Goal: Task Accomplishment & Management: Complete application form

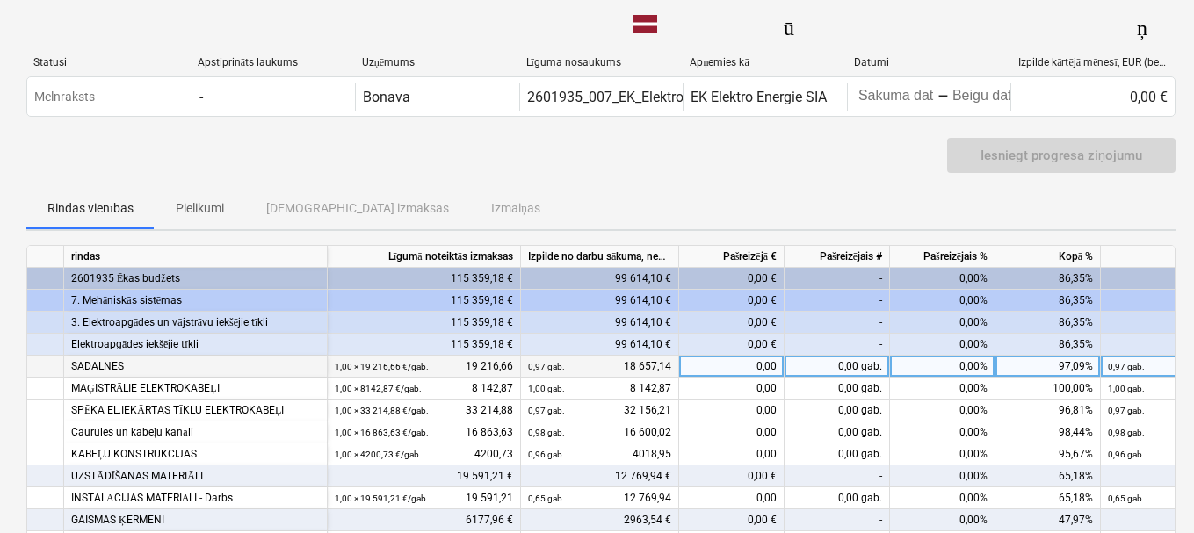
click at [683, 365] on div "0,00" at bounding box center [731, 367] width 105 height 22
type input "1074.39"
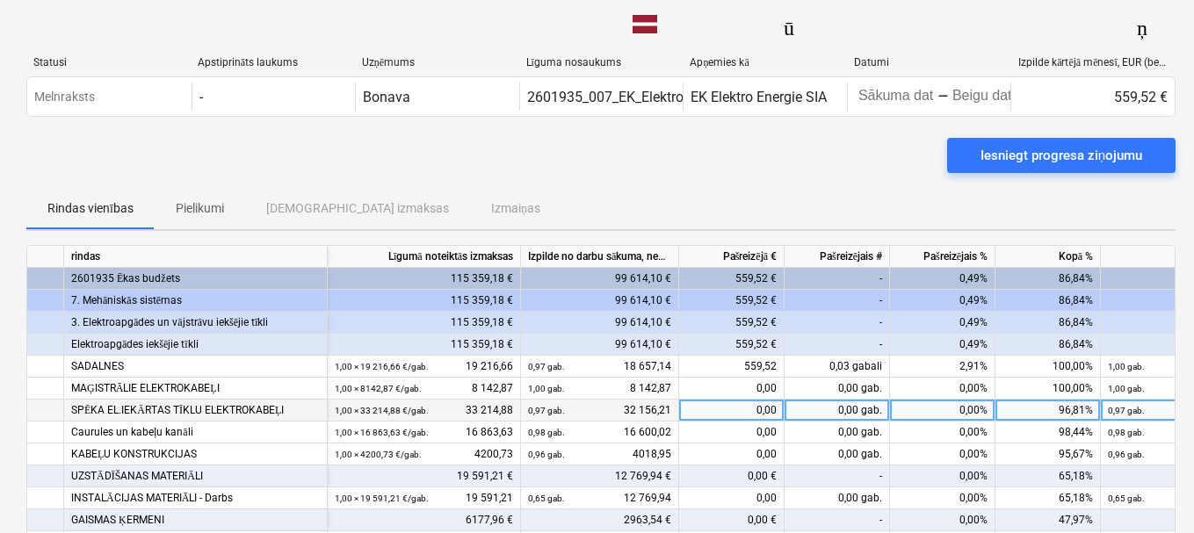
click at [730, 414] on div "0,00" at bounding box center [731, 411] width 105 height 22
type input "1085.67"
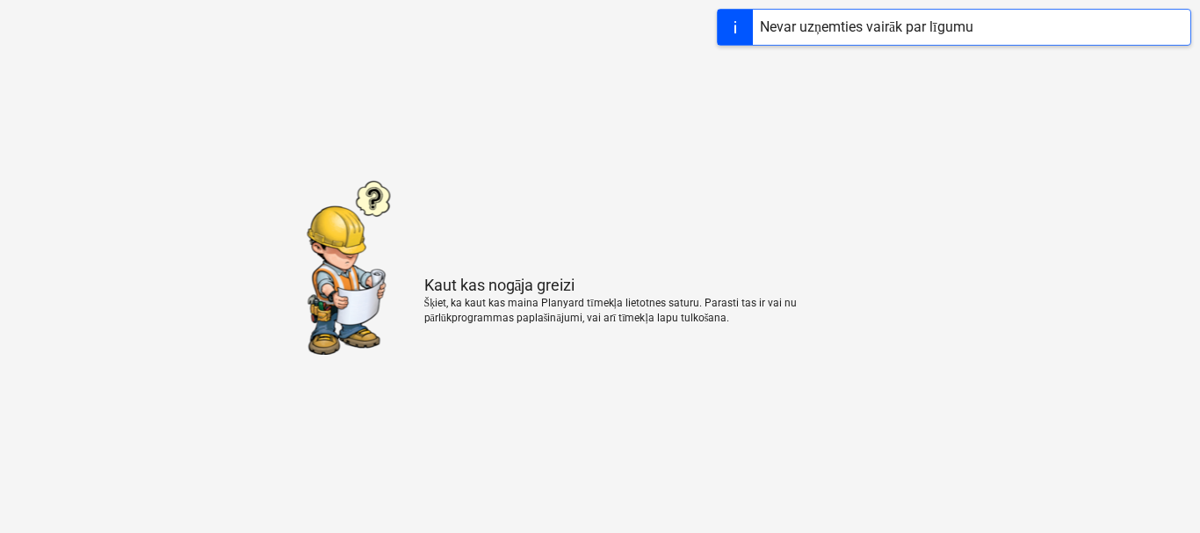
click at [475, 119] on div "Kaut kas nogāja greizi Šķiet, ka kaut kas maina Planyard tīmekļa lietotnes satu…" at bounding box center [600, 266] width 1200 height 533
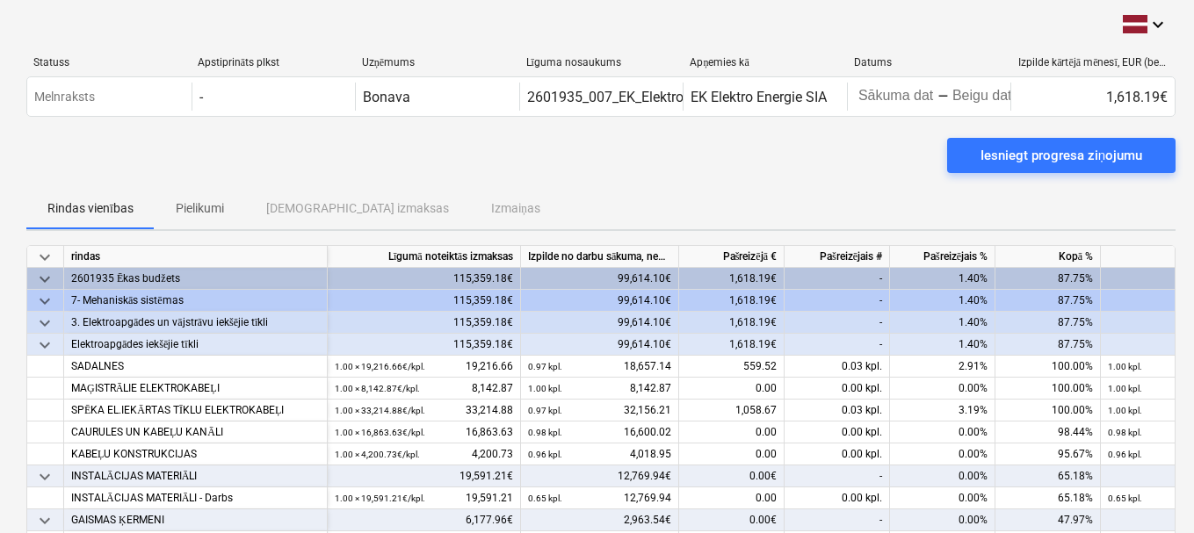
scroll to position [88, 0]
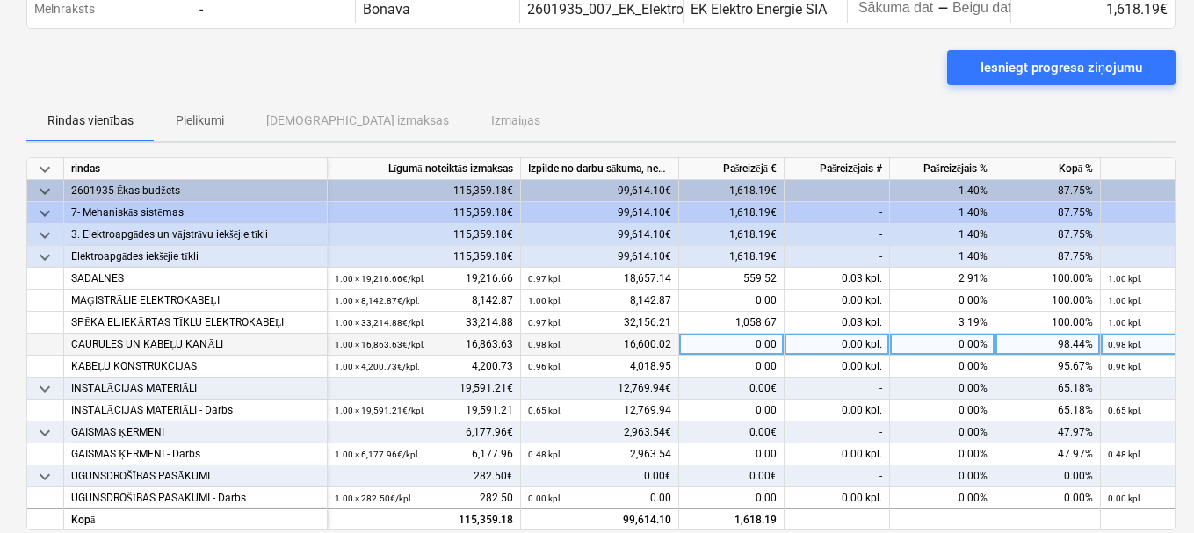
click at [720, 344] on div "0.00" at bounding box center [731, 345] width 105 height 22
type input "263.61"
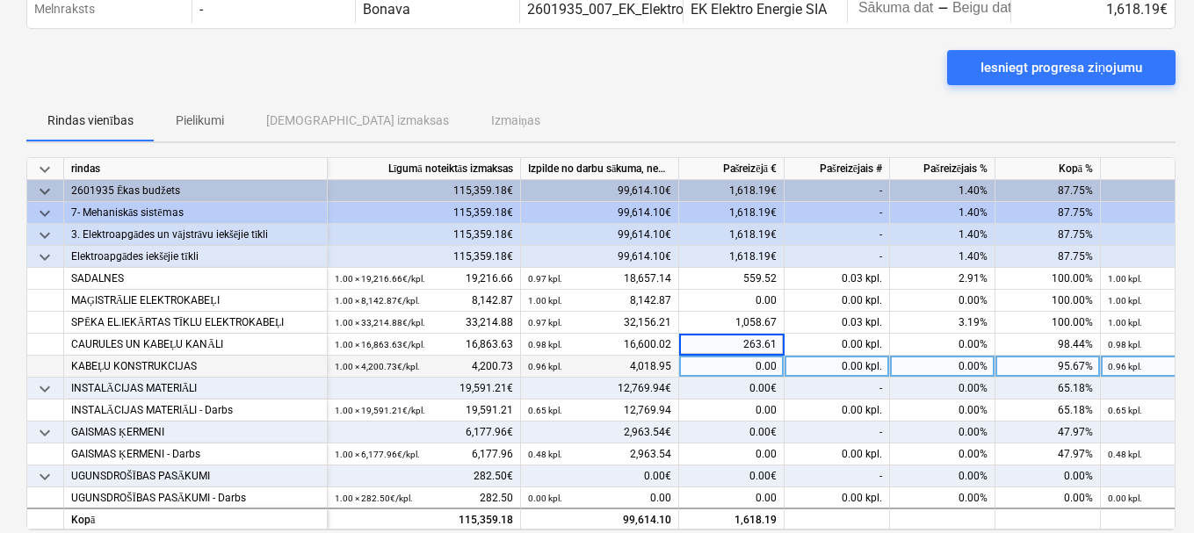
click at [720, 363] on div "0.00" at bounding box center [731, 367] width 105 height 22
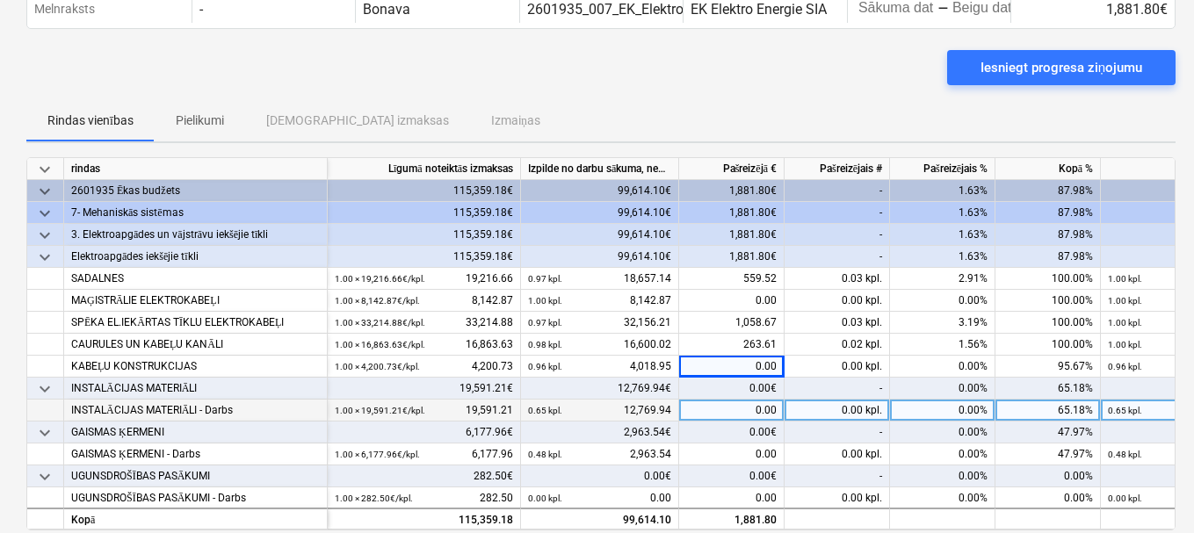
click at [720, 409] on div "0.00" at bounding box center [731, 411] width 105 height 22
type input "4925.56"
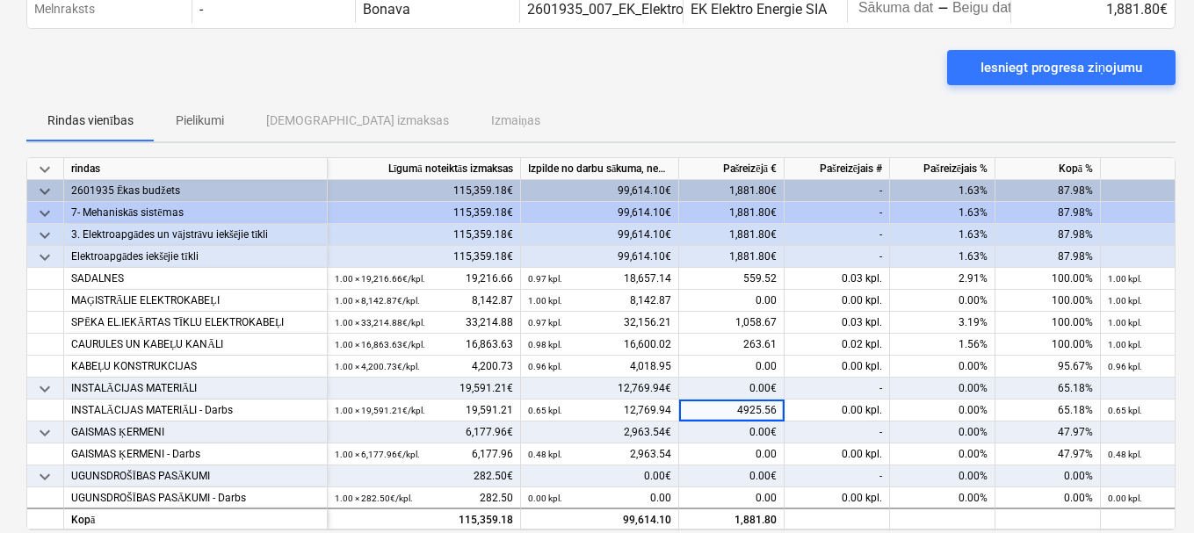
click at [720, 426] on div "0.00€" at bounding box center [731, 433] width 105 height 22
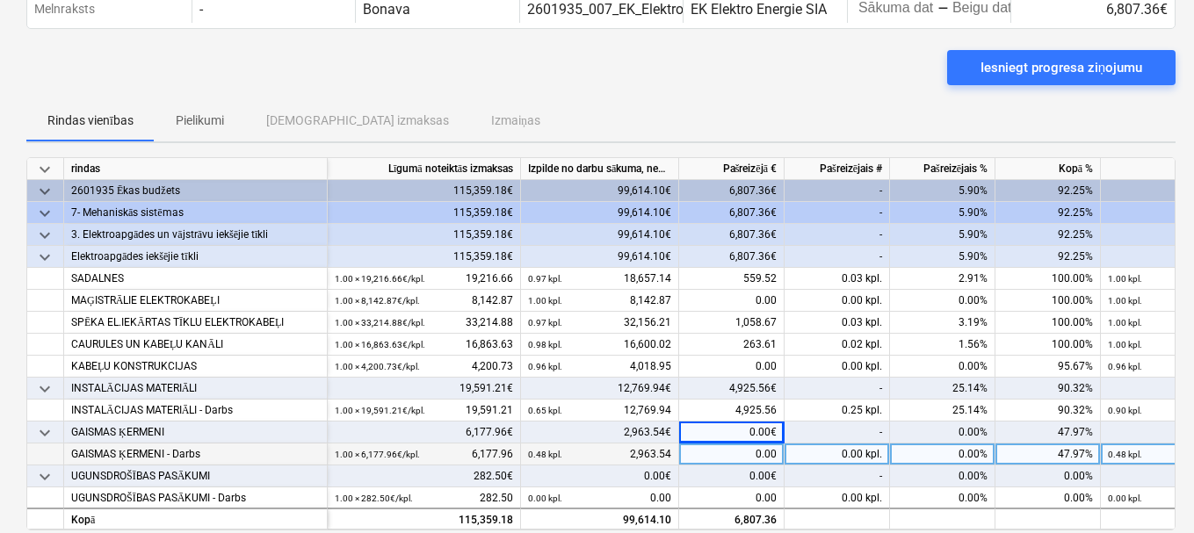
click at [719, 449] on div "0.00" at bounding box center [731, 455] width 105 height 22
type input "2013.06"
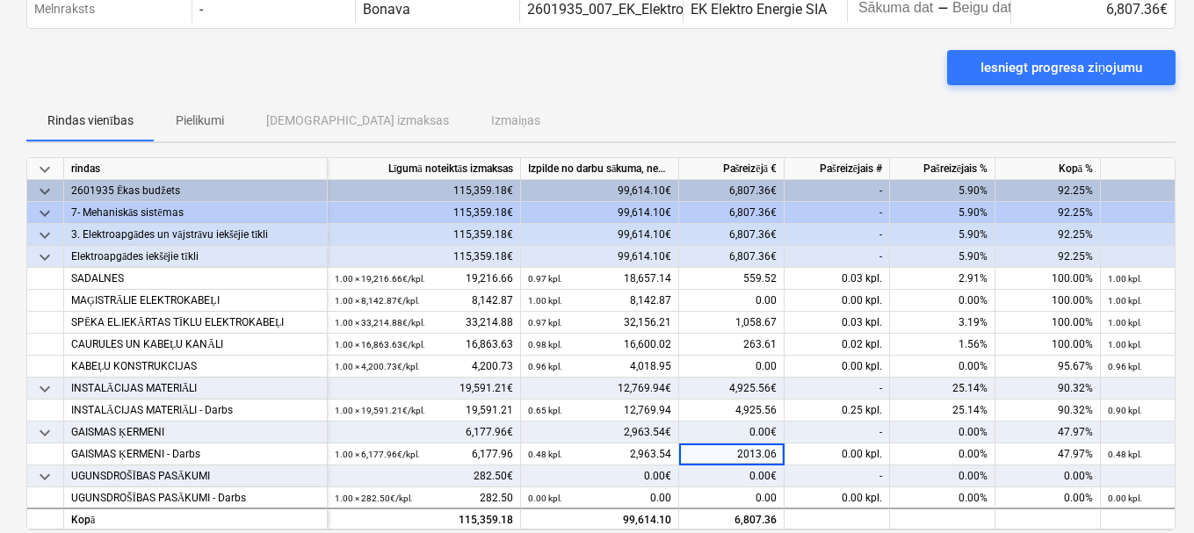
click at [728, 474] on div "0.00€" at bounding box center [731, 477] width 105 height 22
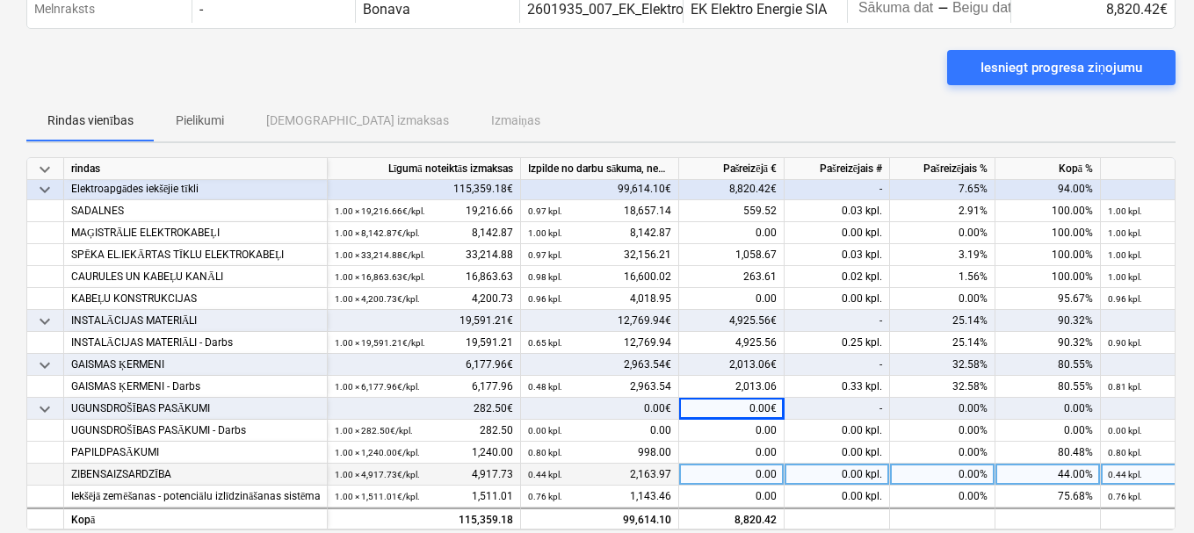
scroll to position [176, 0]
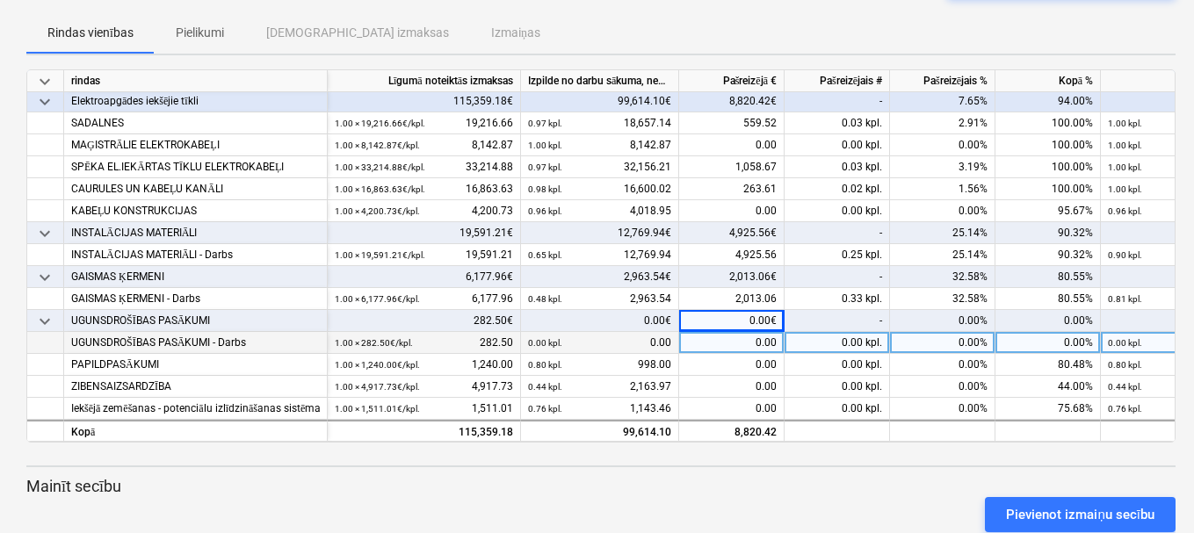
click at [710, 342] on div "0.00" at bounding box center [731, 343] width 105 height 22
type input "282,50"
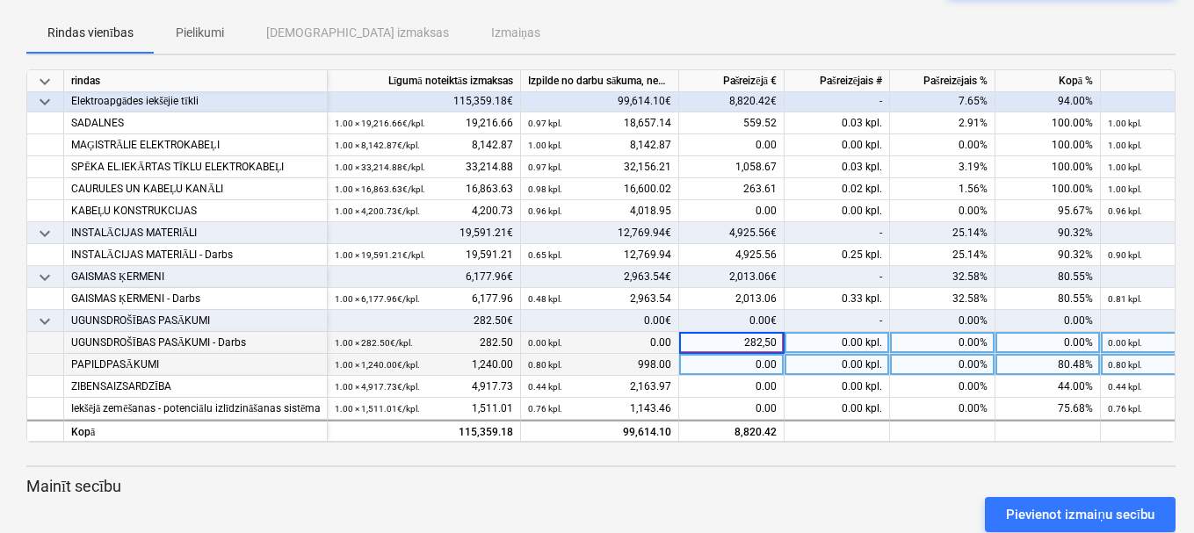
click at [720, 354] on div "0.00" at bounding box center [731, 365] width 105 height 22
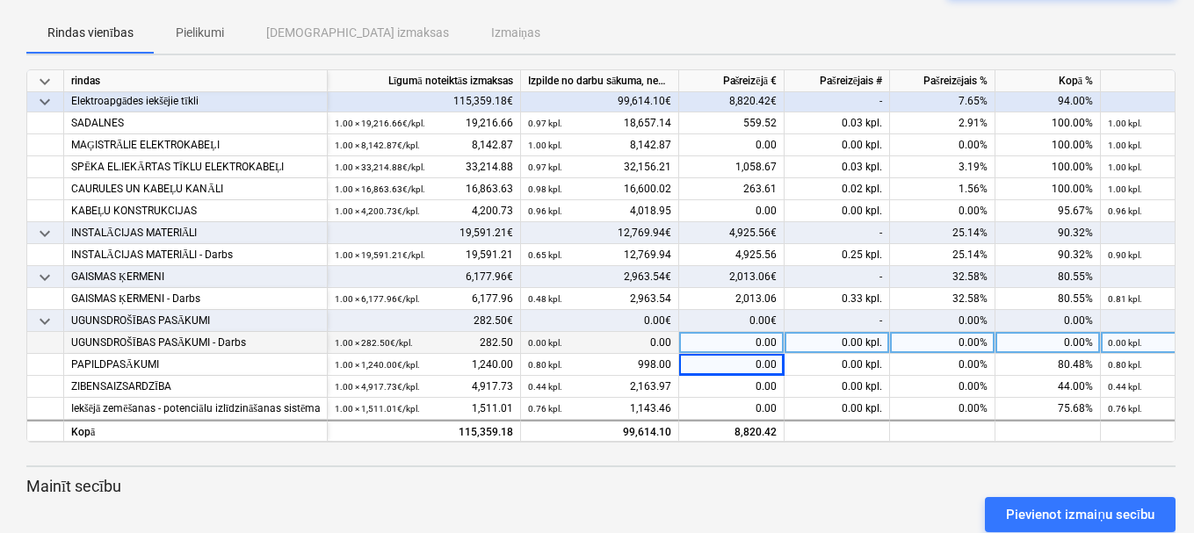
click at [733, 341] on div "0.00" at bounding box center [731, 343] width 105 height 22
type input "282.50"
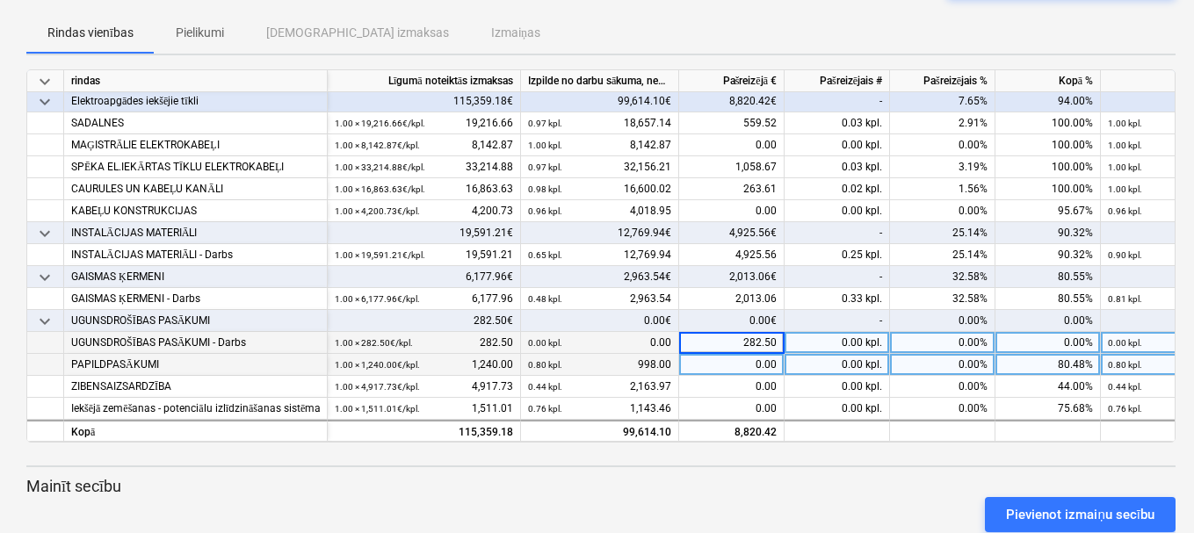
click at [731, 354] on div "0.00" at bounding box center [731, 365] width 105 height 22
type input "242"
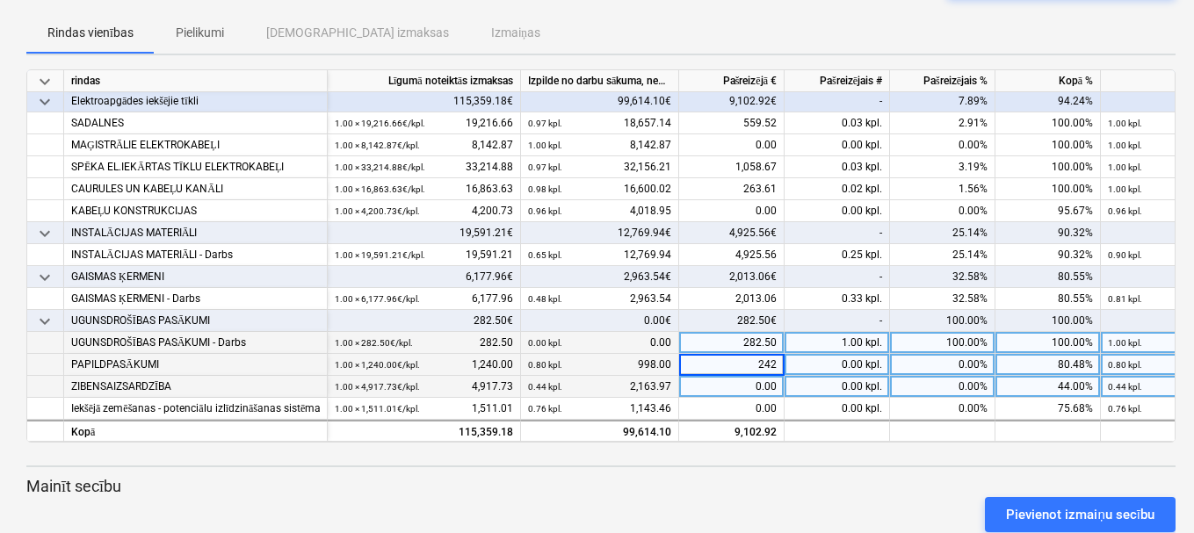
click at [727, 376] on div "0.00" at bounding box center [731, 387] width 105 height 22
type input "2753,76"
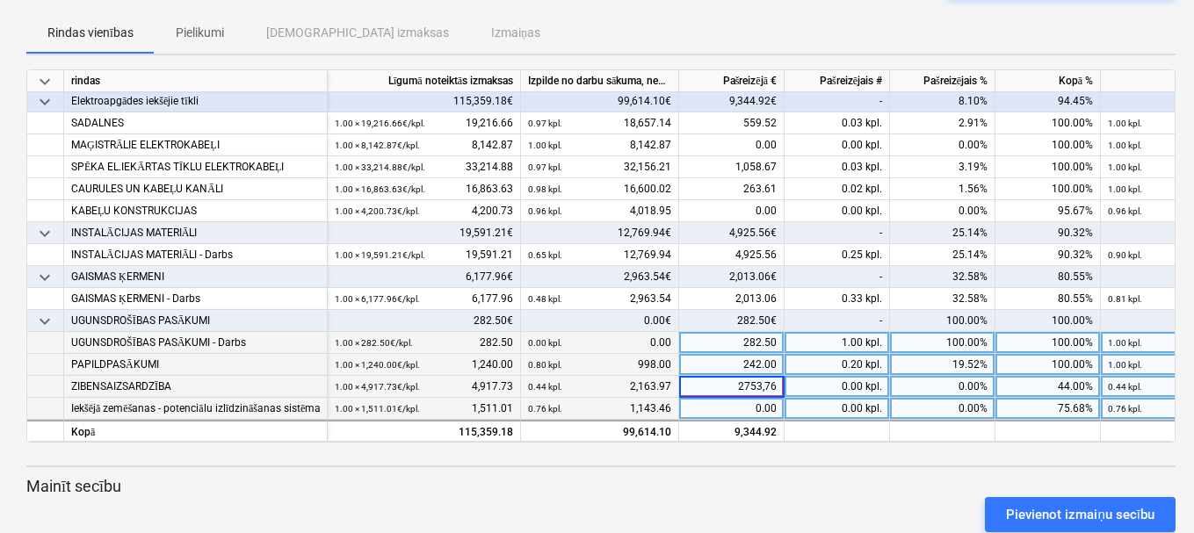
click at [747, 400] on div "0.00" at bounding box center [731, 409] width 105 height 22
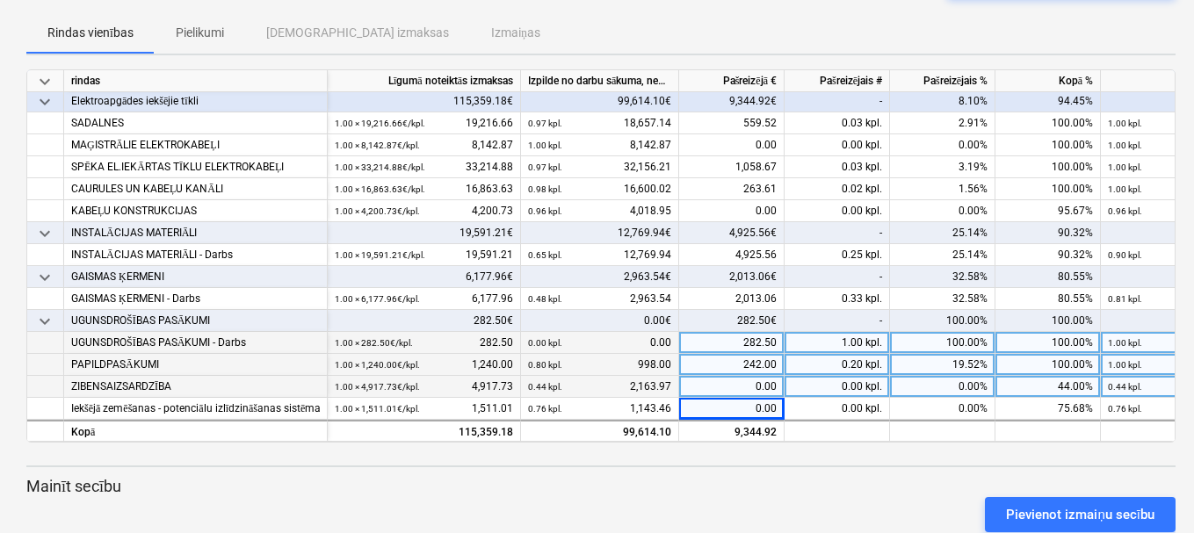
click at [748, 379] on div "0.00" at bounding box center [731, 387] width 105 height 22
type input "2753.76"
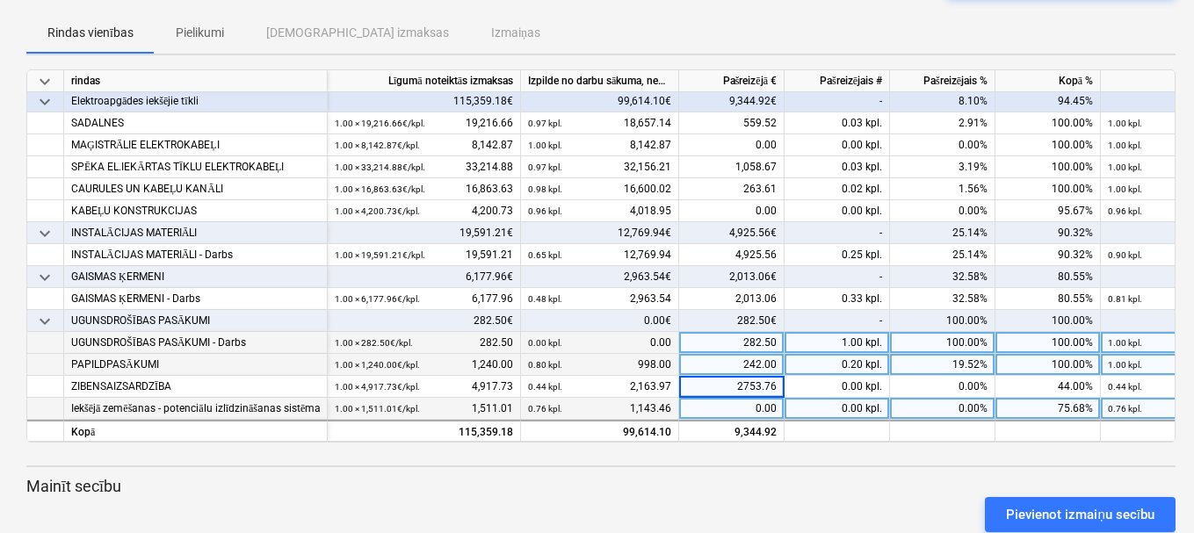
click at [757, 398] on div "0.00" at bounding box center [731, 409] width 105 height 22
type input "367.55"
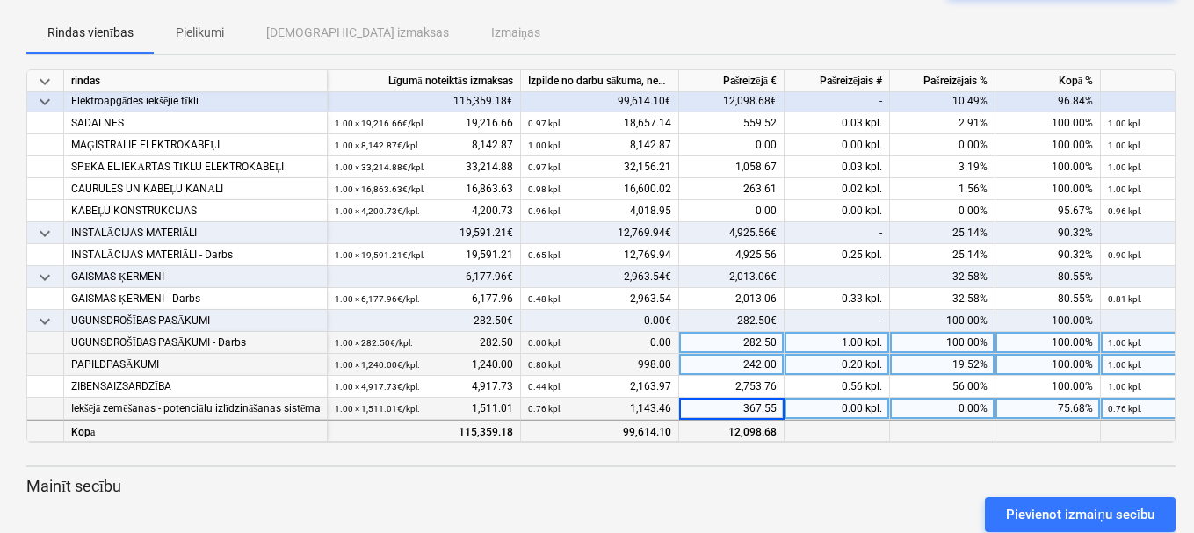
click at [731, 423] on div "12,098.68" at bounding box center [731, 431] width 105 height 22
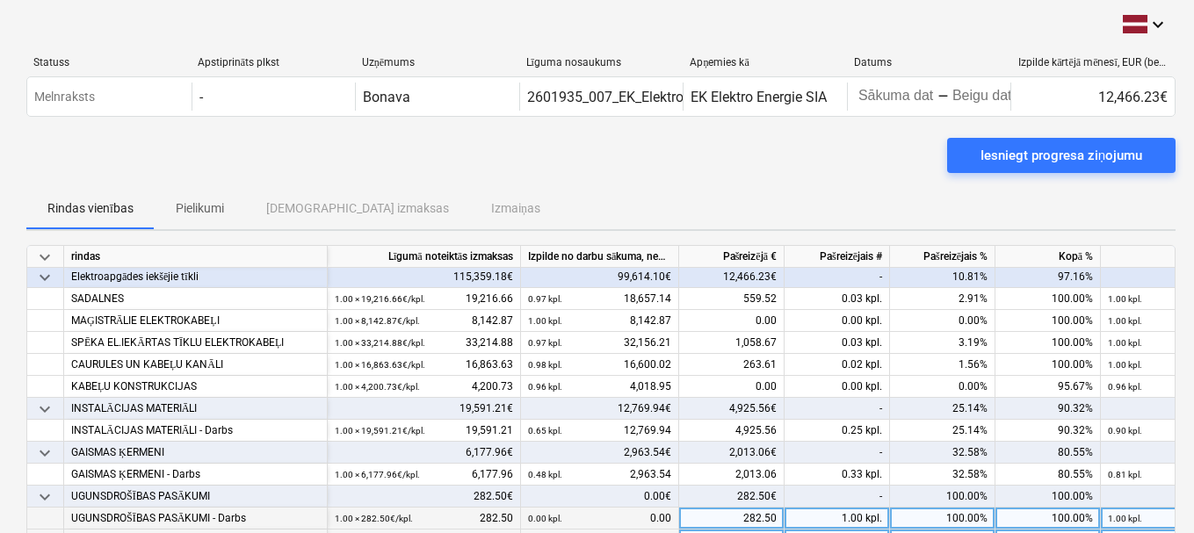
scroll to position [0, 0]
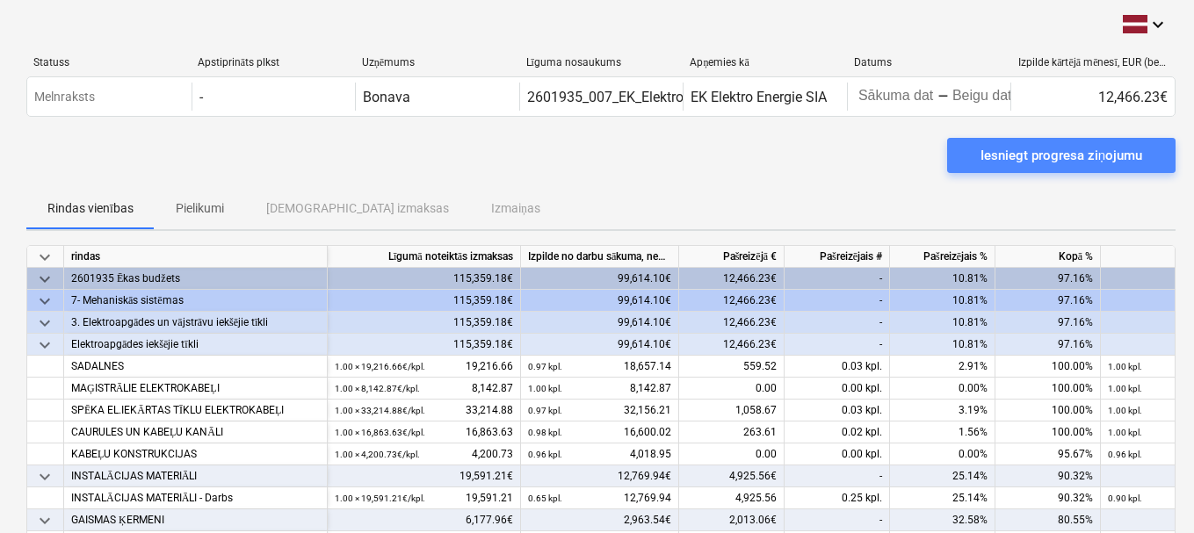
click at [1007, 153] on div "Iesniegt progresa ziņojumu" at bounding box center [1061, 155] width 162 height 23
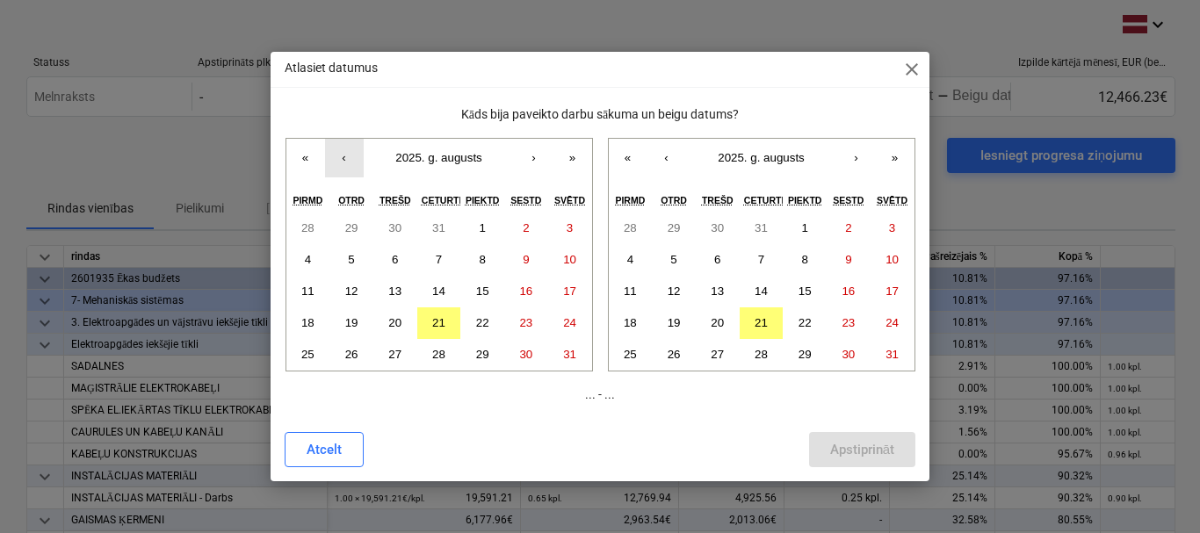
click at [342, 158] on button "‹" at bounding box center [344, 158] width 39 height 39
click at [314, 356] on abbr "28" at bounding box center [307, 354] width 13 height 13
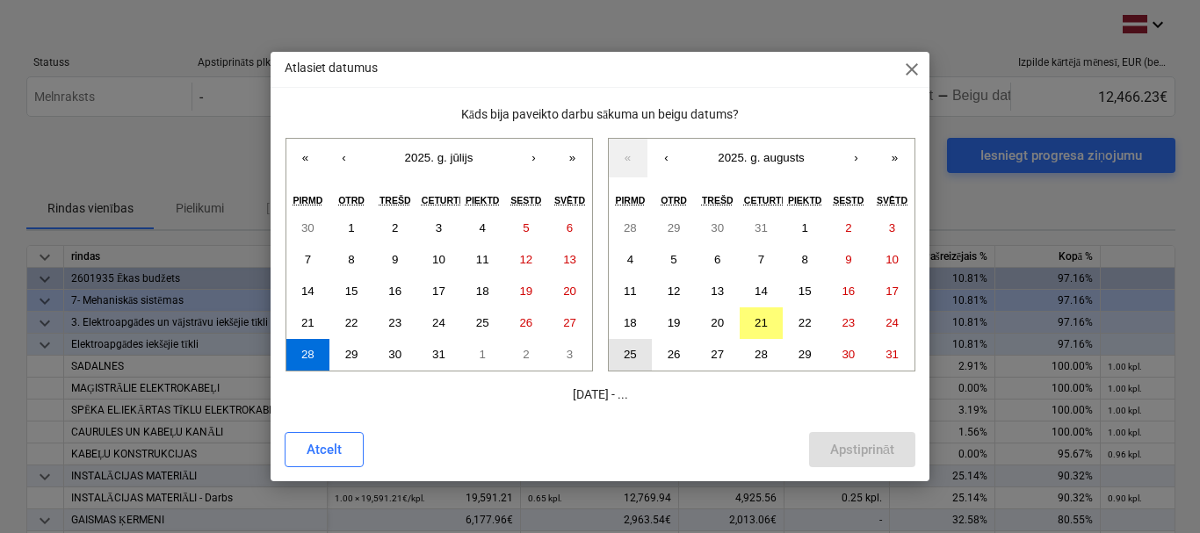
click at [629, 352] on abbr "25" at bounding box center [630, 354] width 13 height 13
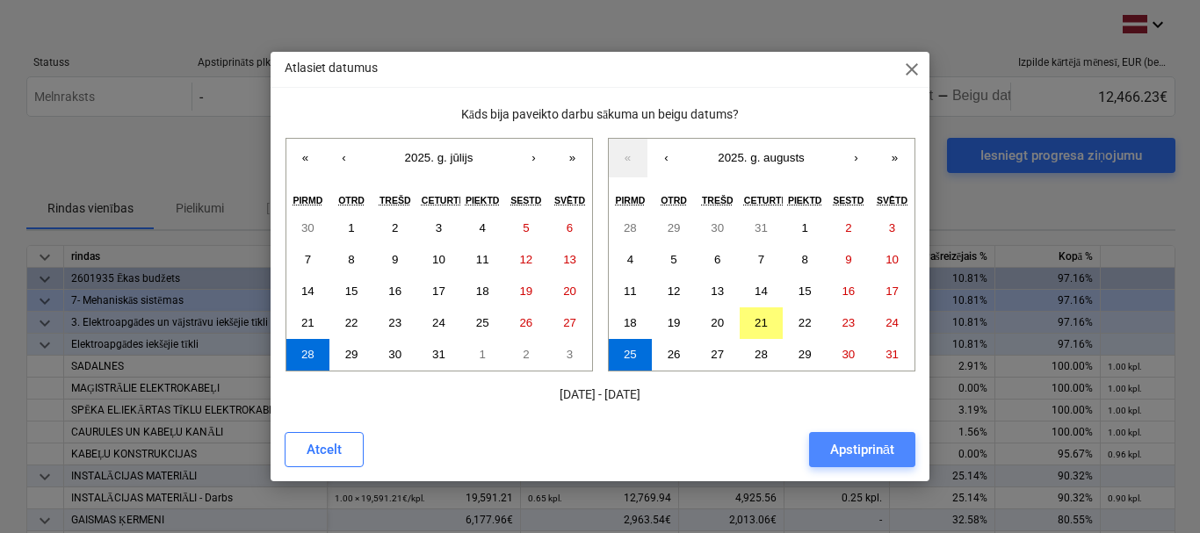
click at [831, 445] on div "Apstiprināt" at bounding box center [862, 449] width 64 height 23
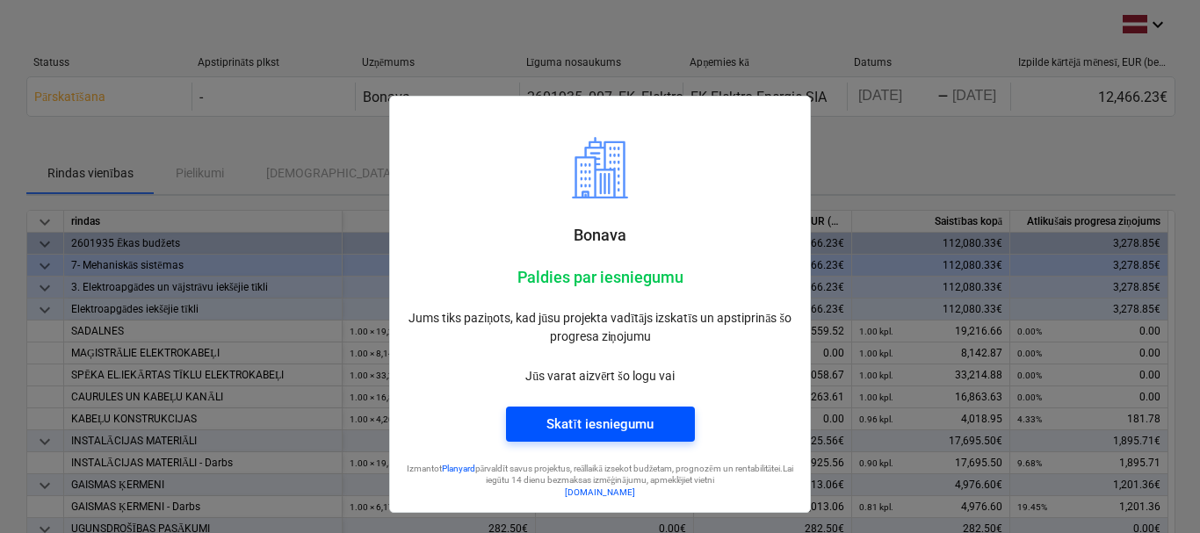
click at [618, 424] on div "Skatīt iesniegumu" at bounding box center [599, 424] width 106 height 23
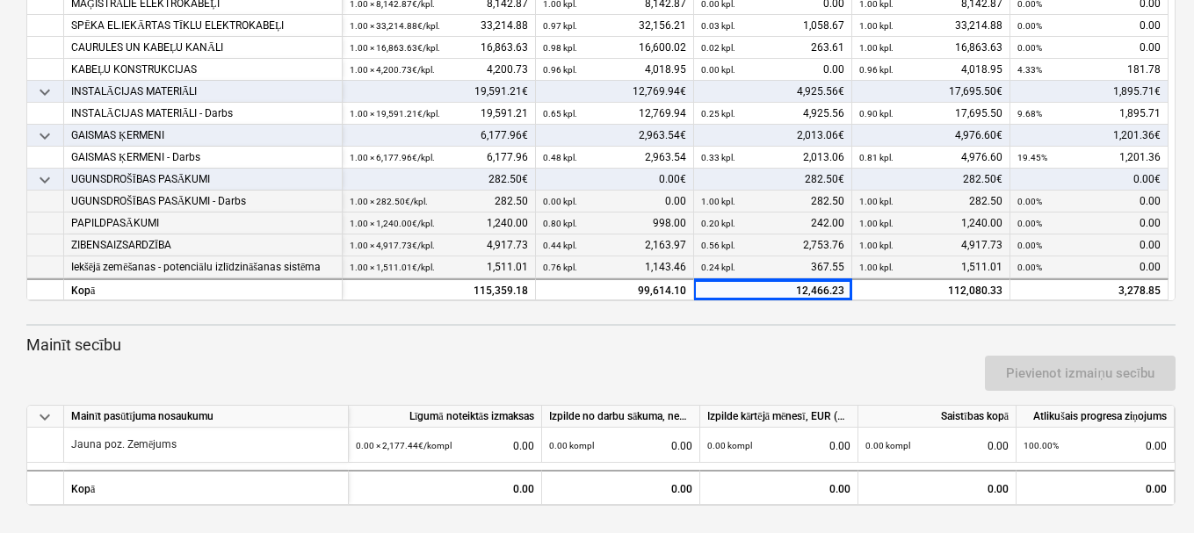
scroll to position [194, 0]
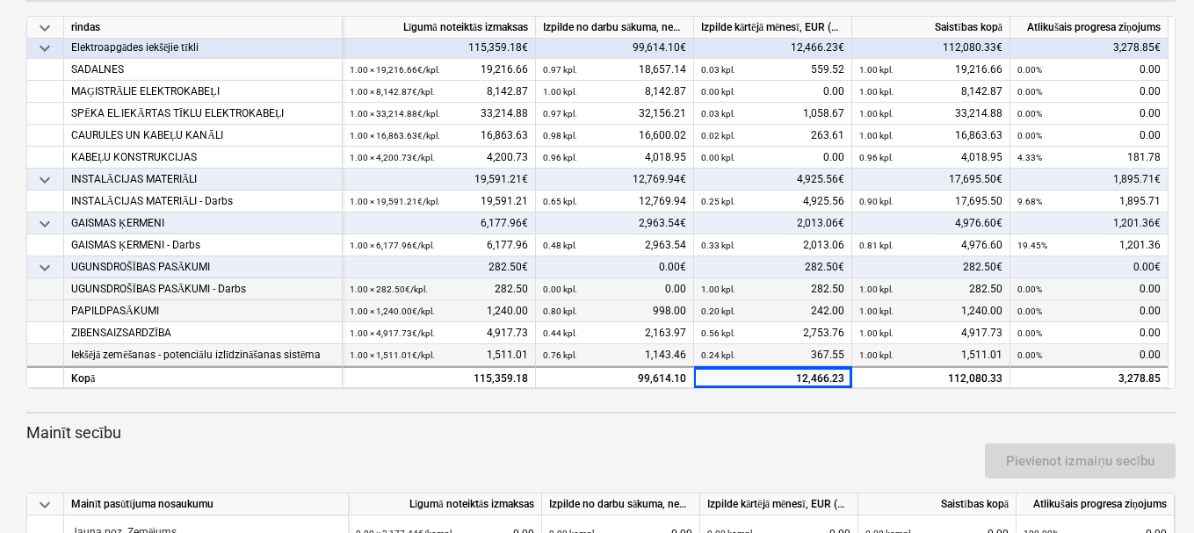
click at [626, 433] on p "Mainīt secību" at bounding box center [600, 433] width 1149 height 21
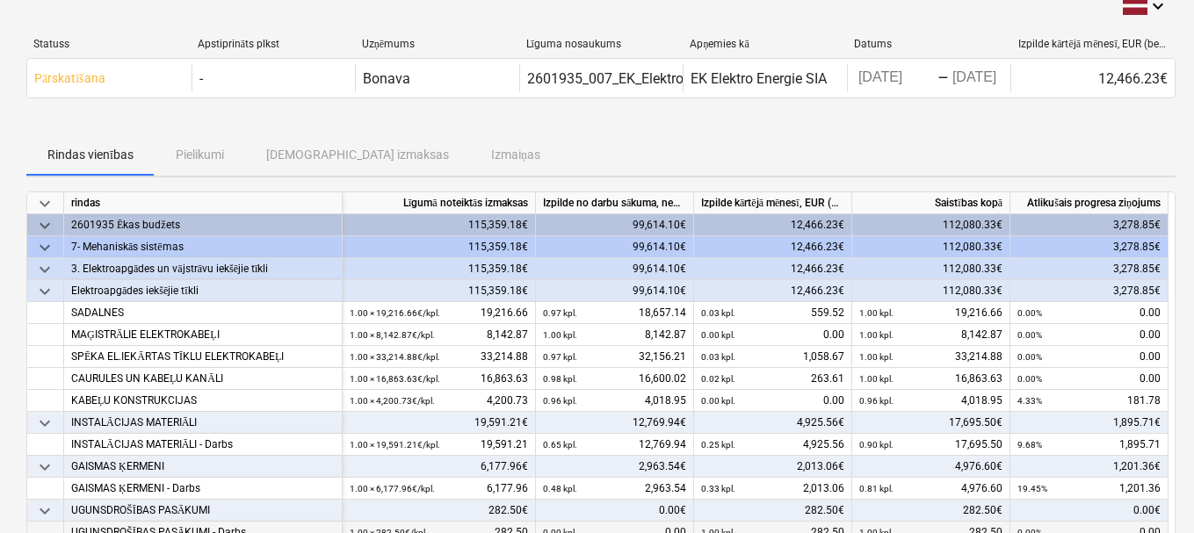
scroll to position [0, 0]
